Goal: Find specific page/section: Find specific page/section

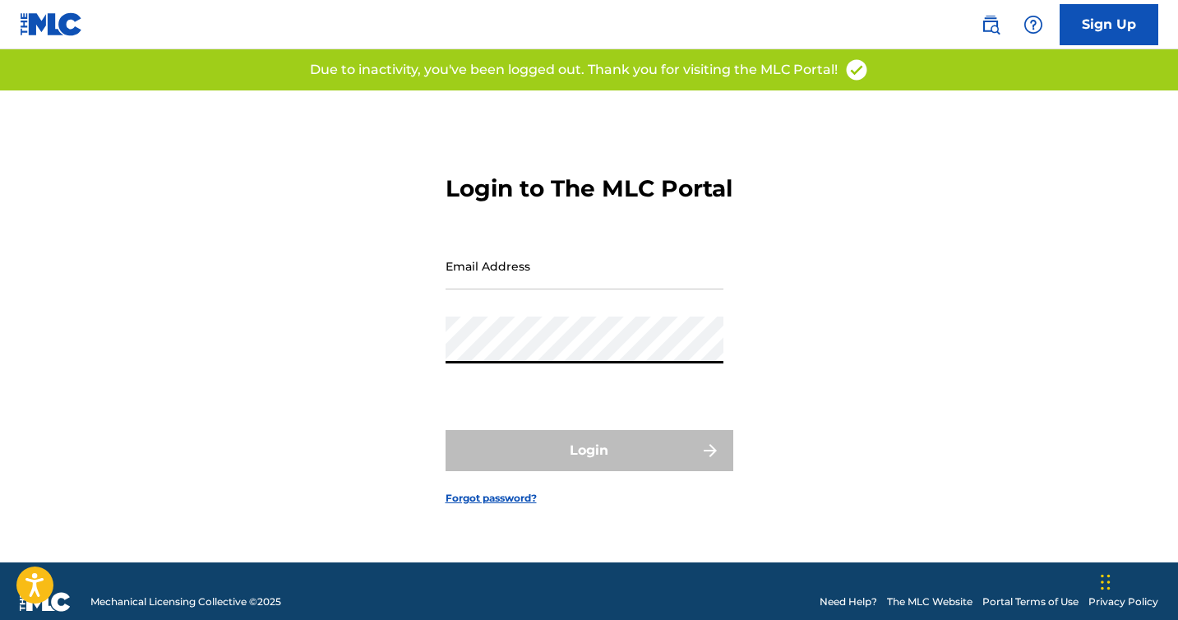
click at [0, 619] on nordpass-autofill-portal at bounding box center [0, 620] width 0 height 0
type input "[EMAIL_ADDRESS][DOMAIN_NAME]"
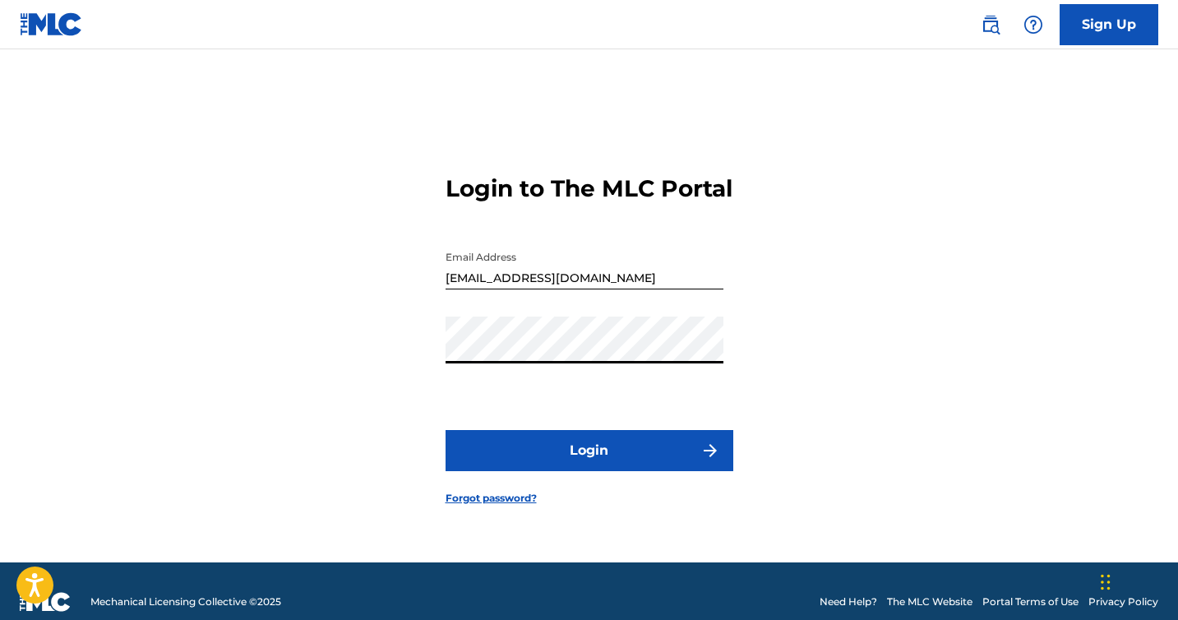
click at [555, 468] on button "Login" at bounding box center [590, 450] width 288 height 41
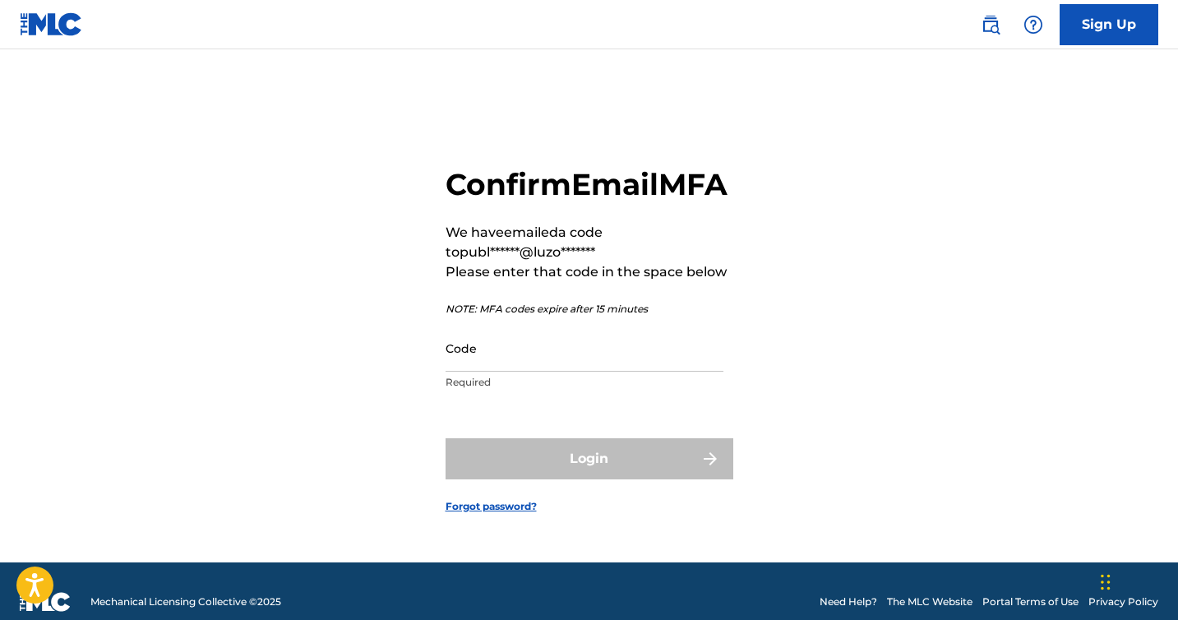
click at [506, 357] on input "Code" at bounding box center [585, 348] width 278 height 47
paste input "575075"
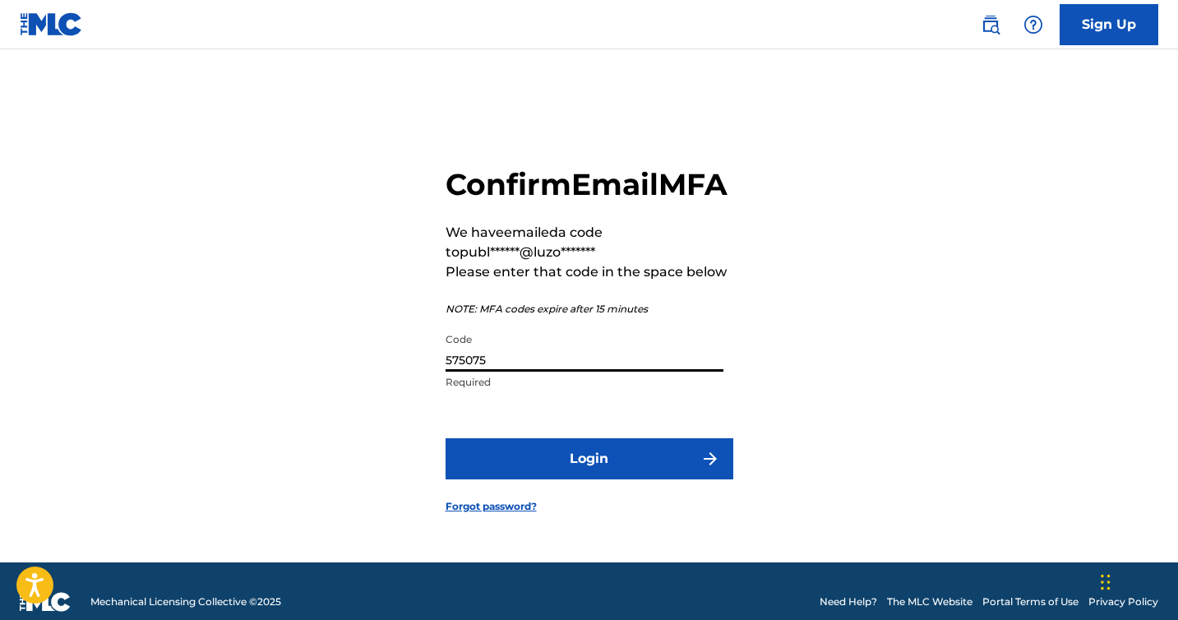
type input "575075"
click at [549, 461] on button "Login" at bounding box center [590, 458] width 288 height 41
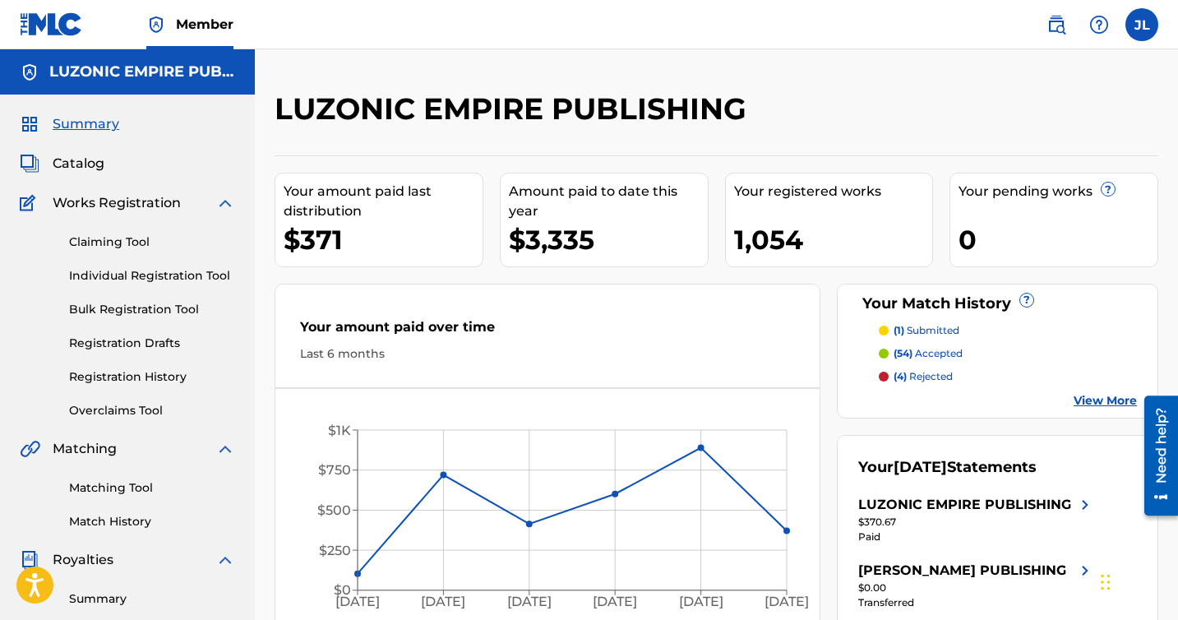
click at [96, 161] on span "Catalog" at bounding box center [79, 164] width 52 height 20
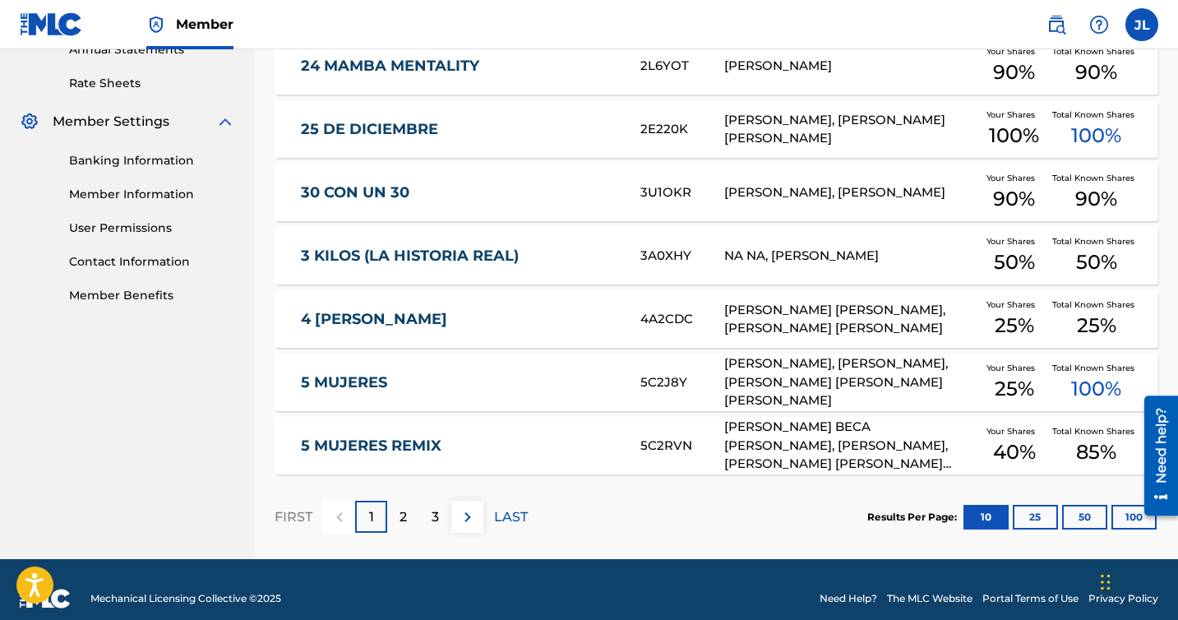
scroll to position [635, 0]
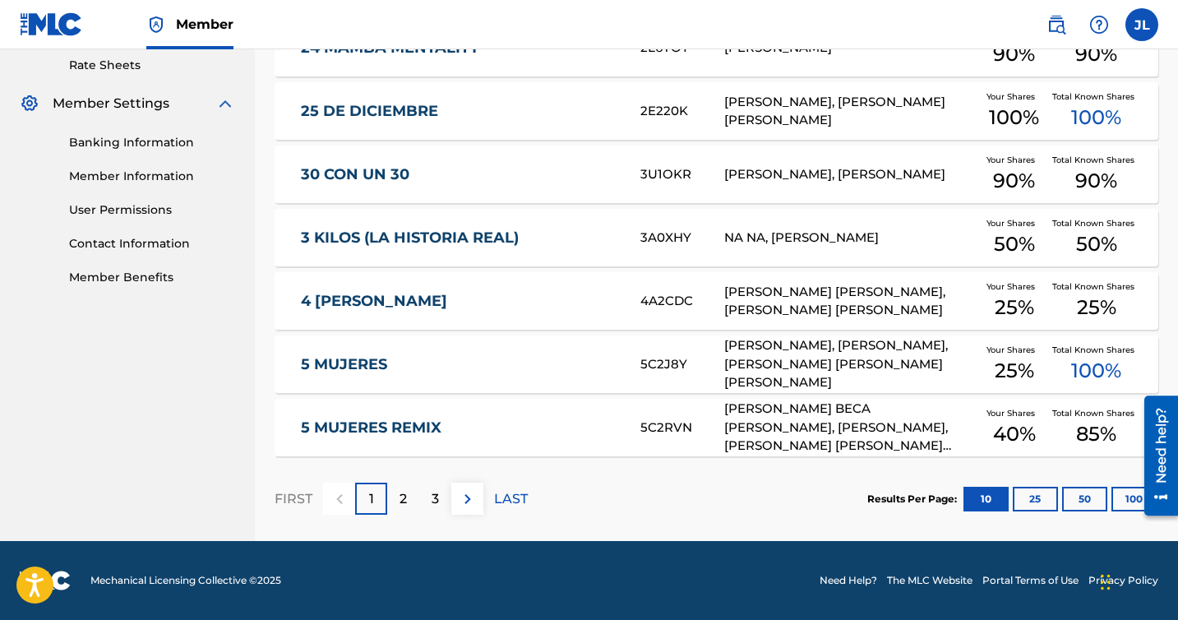
click at [429, 498] on div "3" at bounding box center [435, 499] width 32 height 32
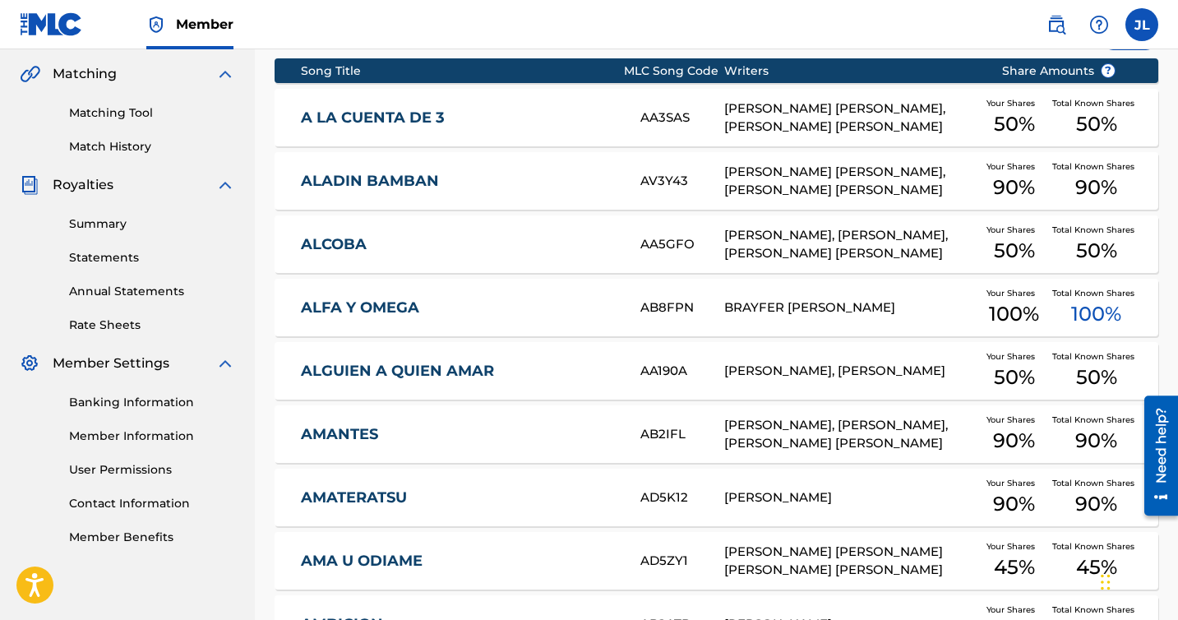
scroll to position [371, 0]
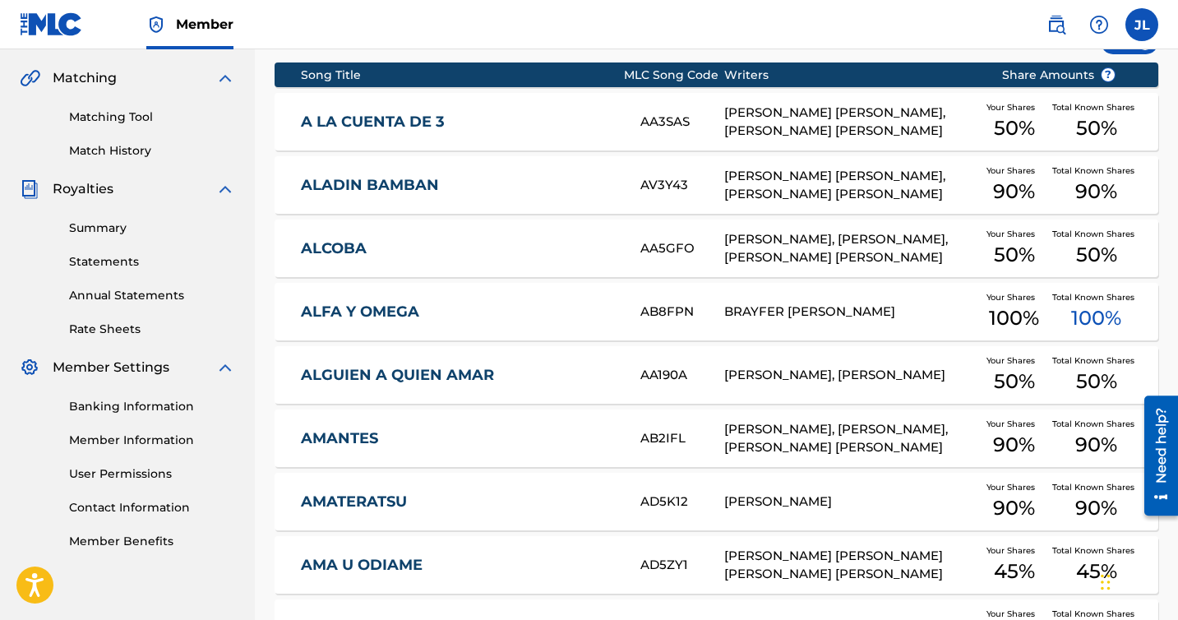
click at [497, 379] on link "ALGUIEN A QUIEN AMAR" at bounding box center [459, 375] width 317 height 19
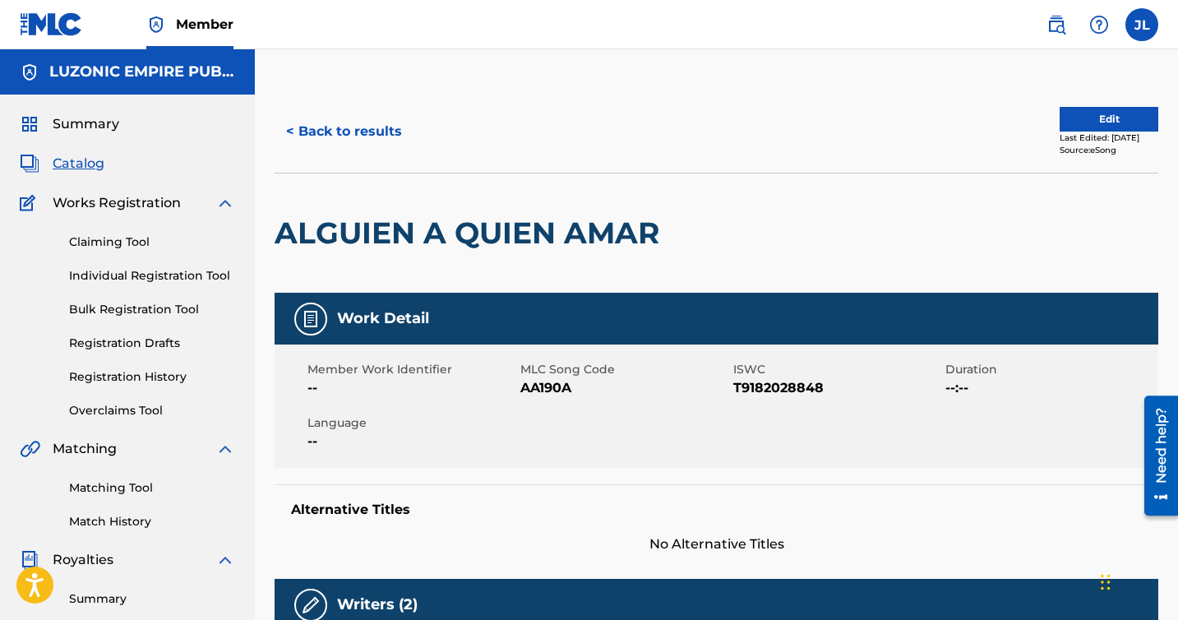
click at [327, 142] on button "< Back to results" at bounding box center [344, 131] width 139 height 41
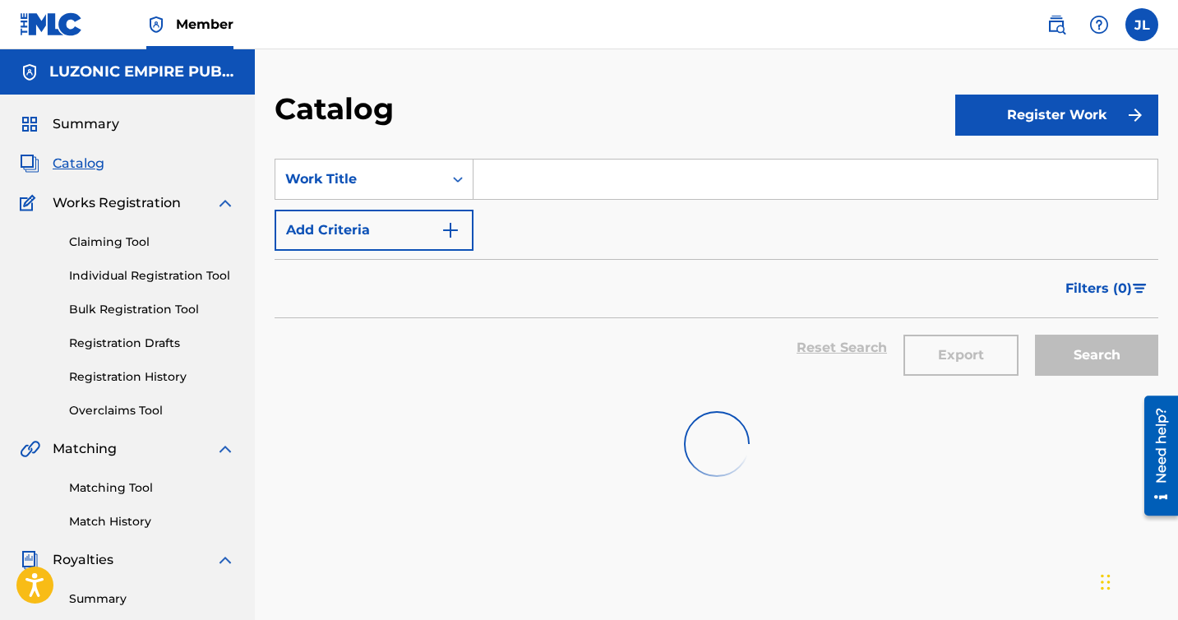
scroll to position [371, 0]
